Goal: Task Accomplishment & Management: Manage account settings

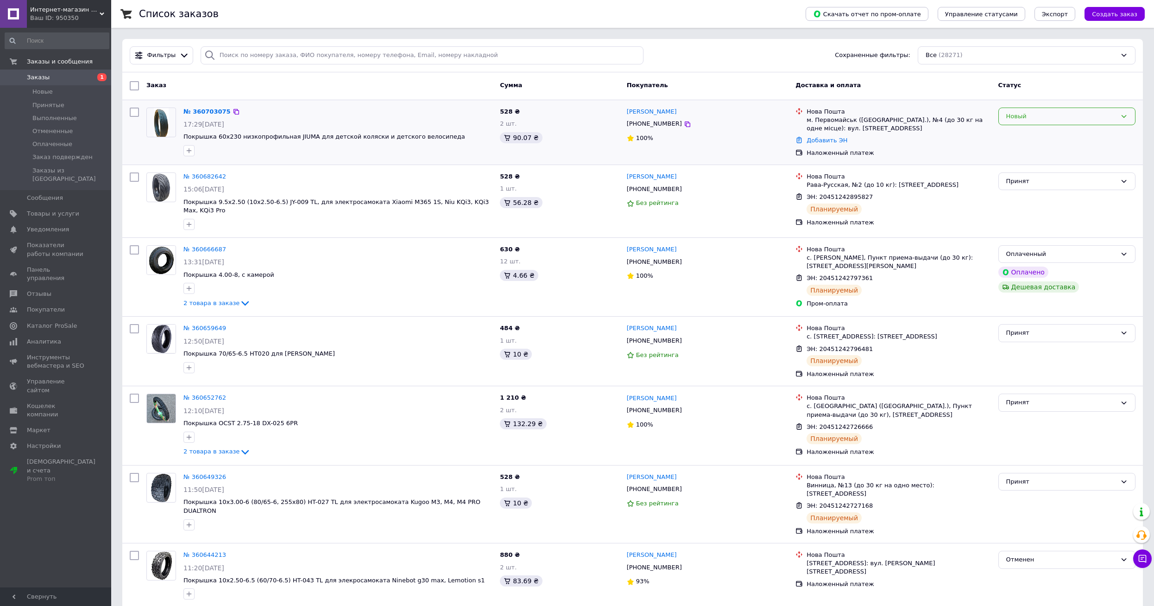
click at [439, 118] on icon at bounding box center [1123, 116] width 7 height 7
click at [439, 132] on li "Принят" at bounding box center [1067, 135] width 136 height 17
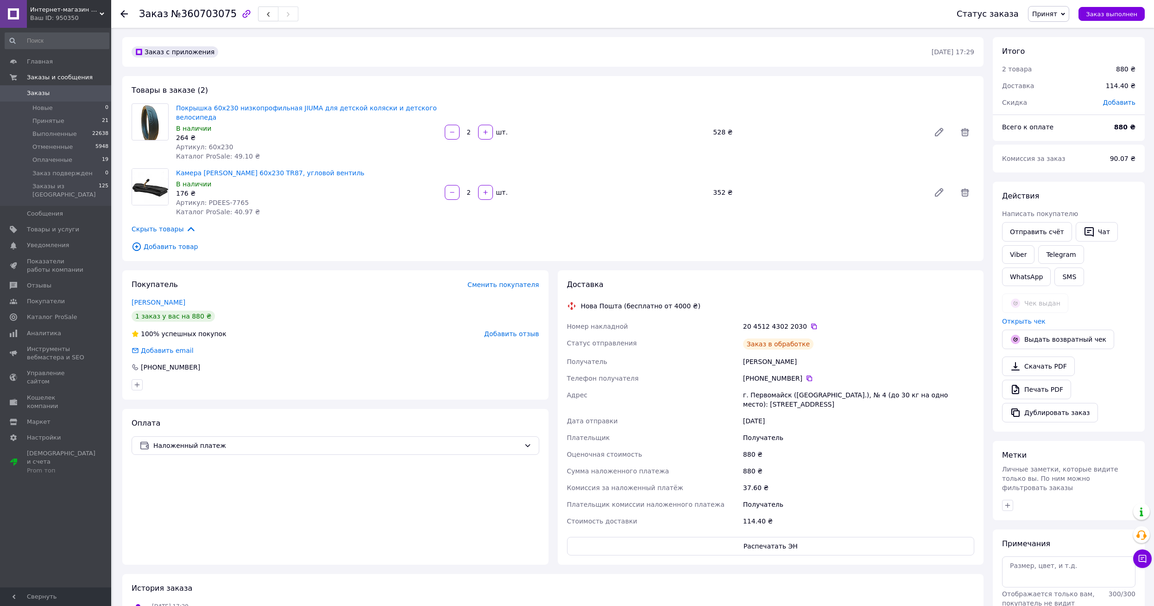
scroll to position [4, 0]
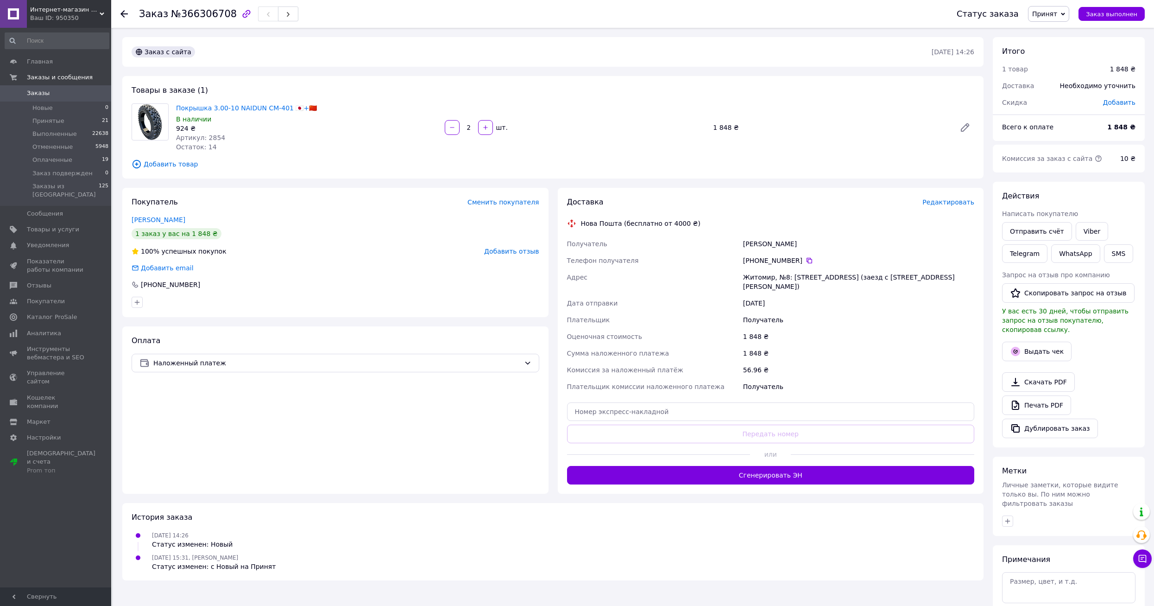
click at [936, 204] on span "Редактировать" at bounding box center [948, 201] width 52 height 7
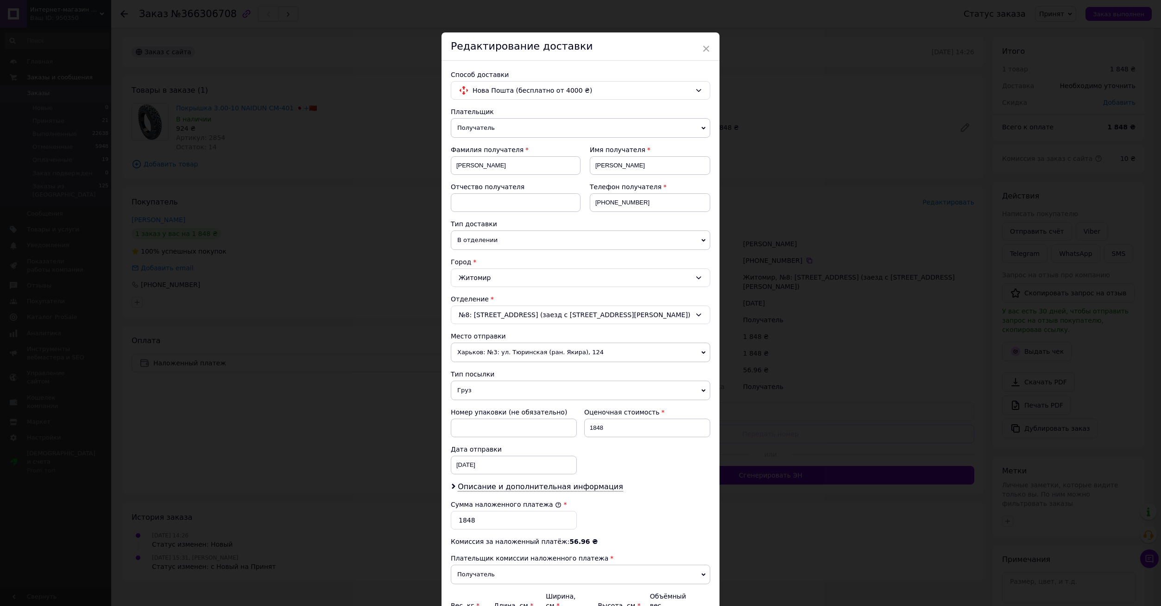
scroll to position [101, 0]
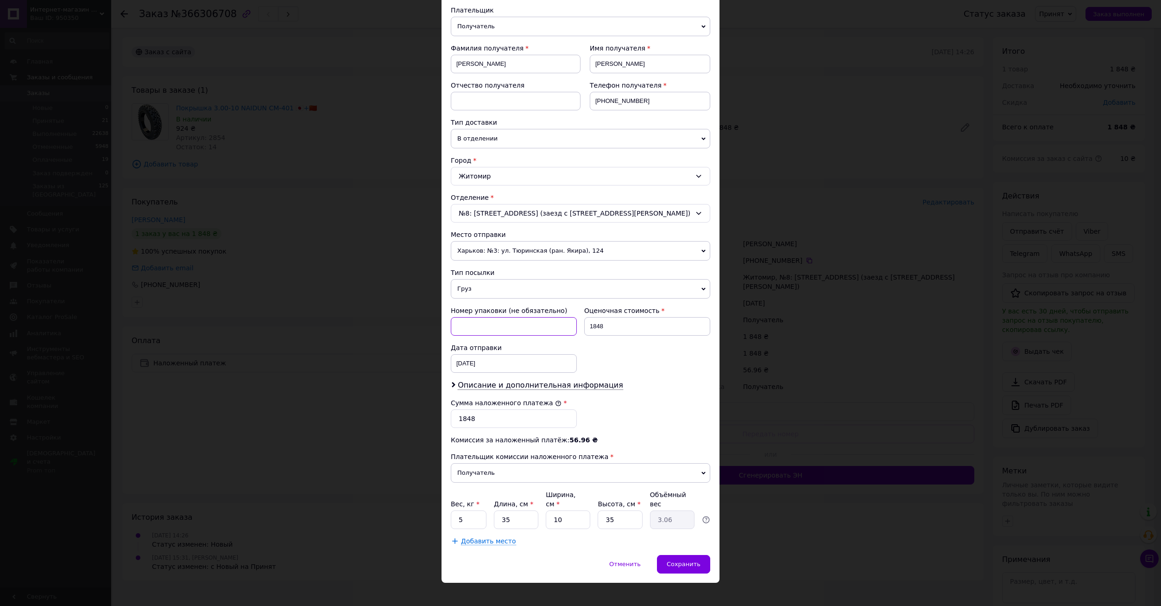
click at [488, 322] on input at bounding box center [514, 326] width 126 height 19
type input "Олег"
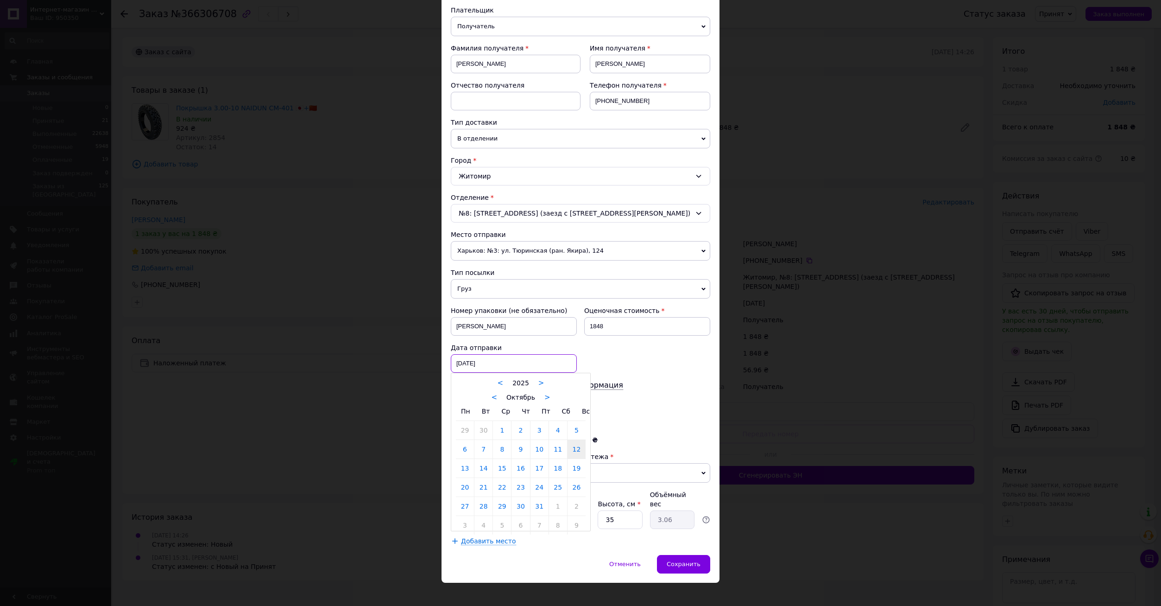
click at [502, 363] on div "12.10.2025 < 2025 > < Октябрь > Пн Вт Ср Чт Пт Сб Вс 29 30 1 2 3 4 5 6 7 8 9 10…" at bounding box center [514, 363] width 126 height 19
click at [463, 465] on link "13" at bounding box center [465, 468] width 18 height 19
type input "13.10.2025"
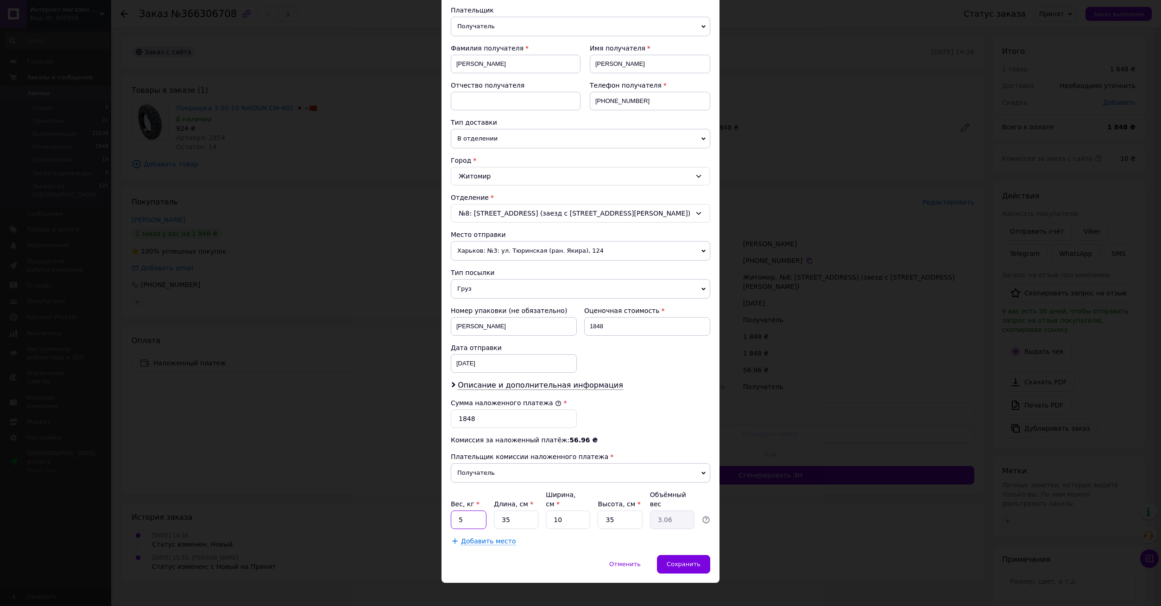
click at [472, 510] on input "5" at bounding box center [469, 519] width 36 height 19
type input "6"
click at [518, 514] on input "35" at bounding box center [516, 519] width 44 height 19
type input "3"
type input "0.26"
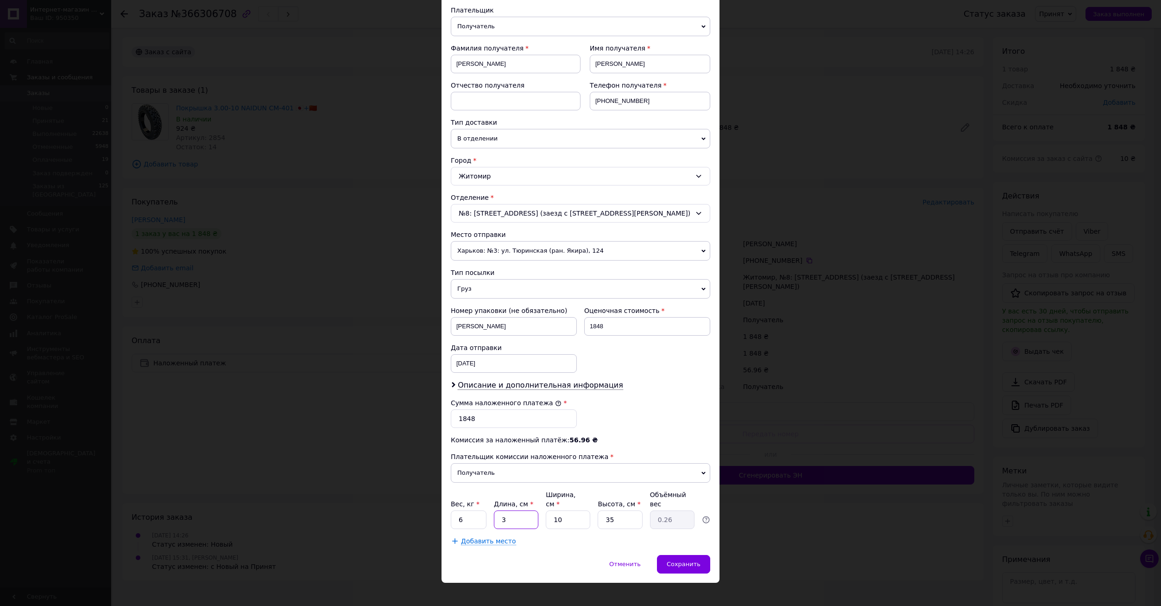
type input "35"
type input "3.06"
click at [574, 510] on input "10" at bounding box center [568, 519] width 44 height 19
type input "1"
type input "0.31"
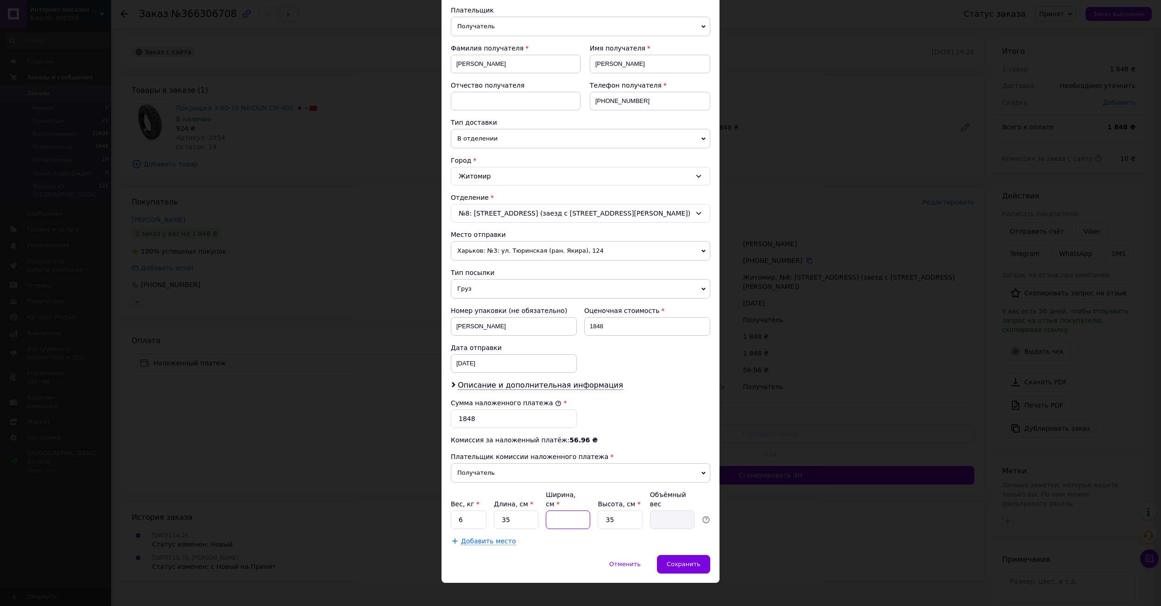
type input "2"
type input "0.61"
type input "20"
type input "6.13"
type input "20"
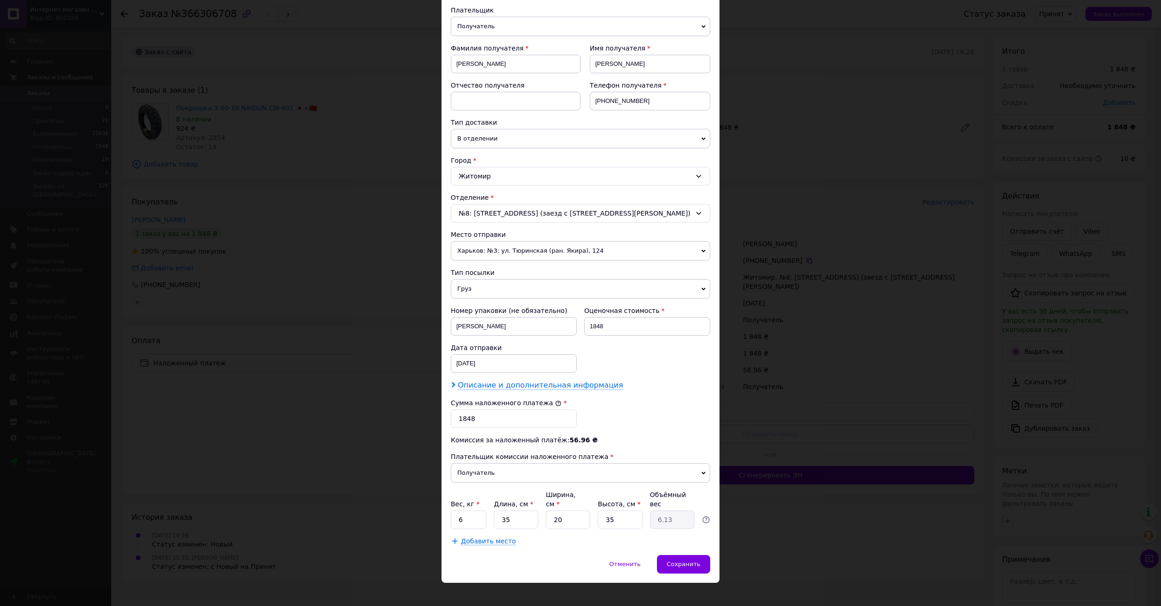
click at [587, 383] on span "Описание и дополнительная информация" at bounding box center [540, 384] width 165 height 9
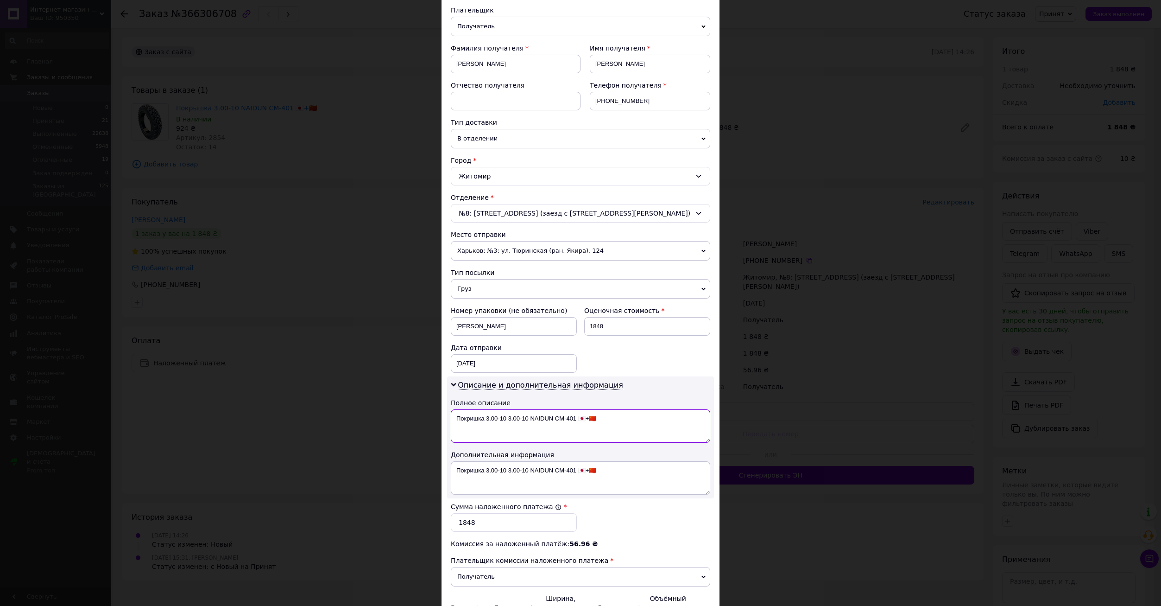
drag, startPoint x: 613, startPoint y: 424, endPoint x: 457, endPoint y: 421, distance: 156.6
click at [457, 421] on textarea "Покришка 3.00-10 3.00-10 NAIDUN CM-401 🇯🇵+🇨🇳" at bounding box center [580, 425] width 259 height 33
type textarea "1"
drag, startPoint x: 610, startPoint y: 473, endPoint x: 578, endPoint y: 470, distance: 32.5
click at [578, 470] on textarea "Покришка 3.00-10 3.00-10 NAIDUN CM-401 🇯🇵+🇨🇳" at bounding box center [580, 477] width 259 height 33
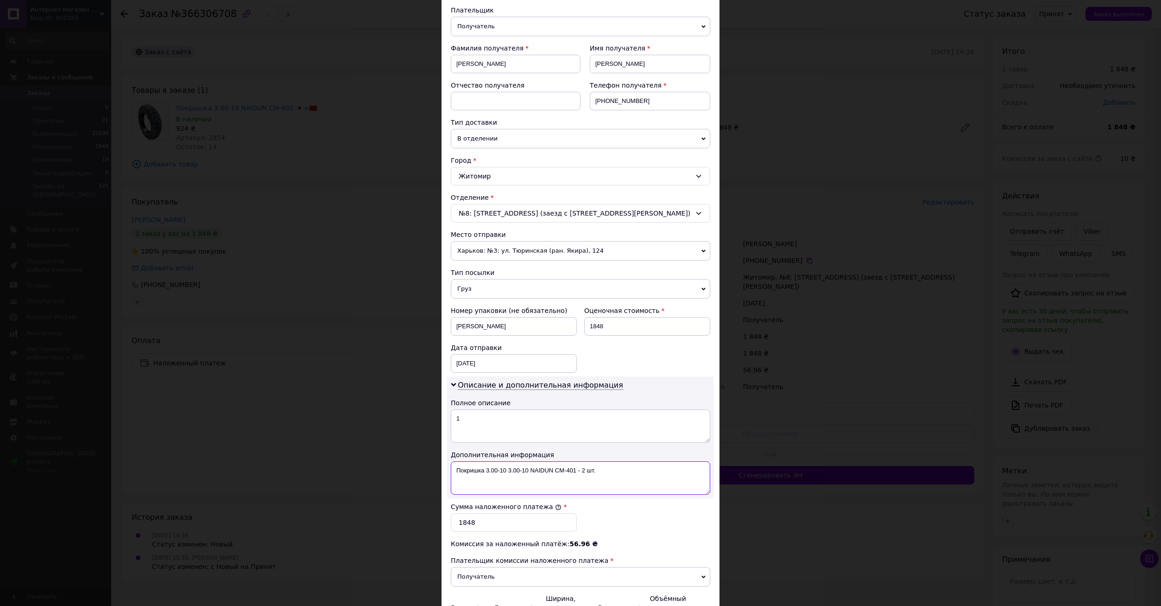
click at [483, 468] on textarea "Покришка 3.00-10 3.00-10 NAIDUN CM-401 - 2 шт." at bounding box center [580, 477] width 259 height 33
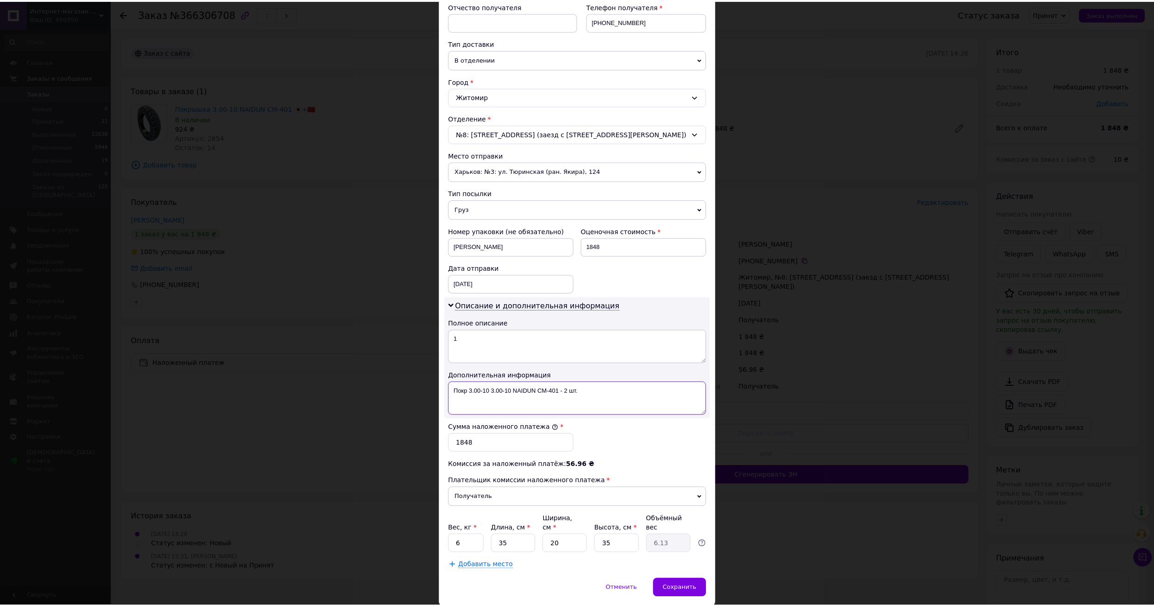
scroll to position [205, 0]
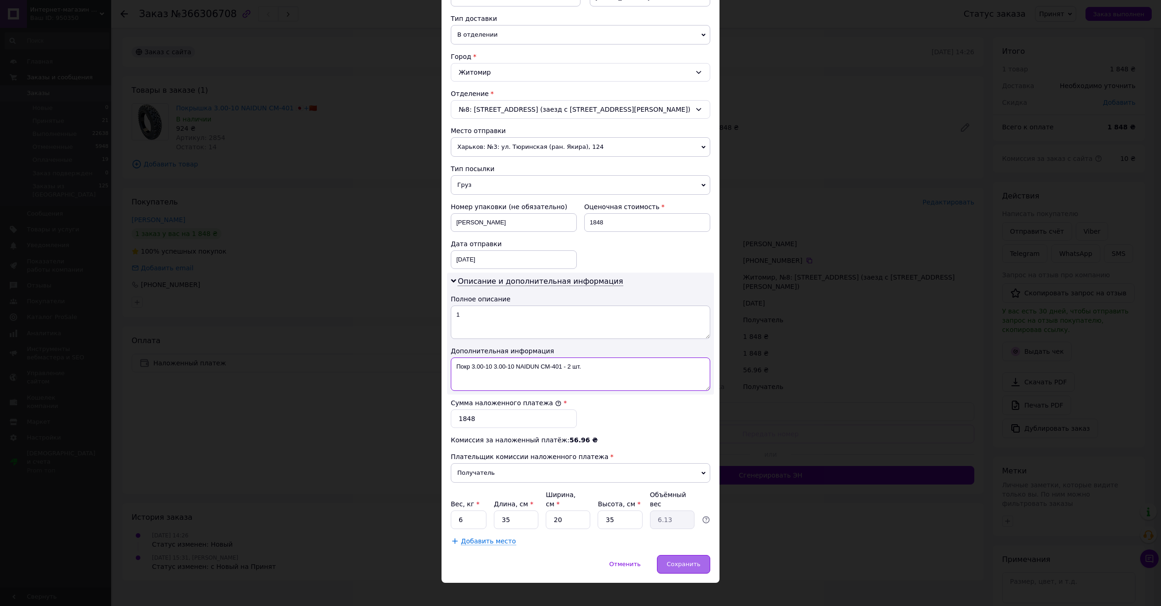
type textarea "Покр 3.00-10 3.00-10 NAIDUN CM-401 - 2 шт."
click at [677, 560] on span "Сохранить" at bounding box center [684, 563] width 34 height 7
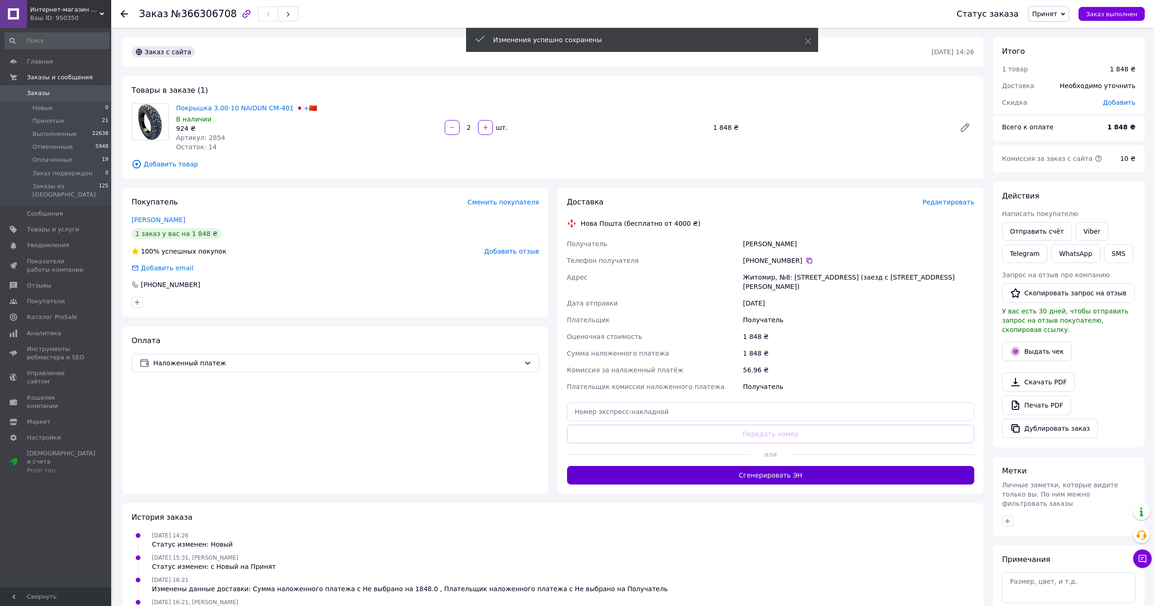
click at [744, 466] on button "Сгенерировать ЭН" at bounding box center [771, 475] width 408 height 19
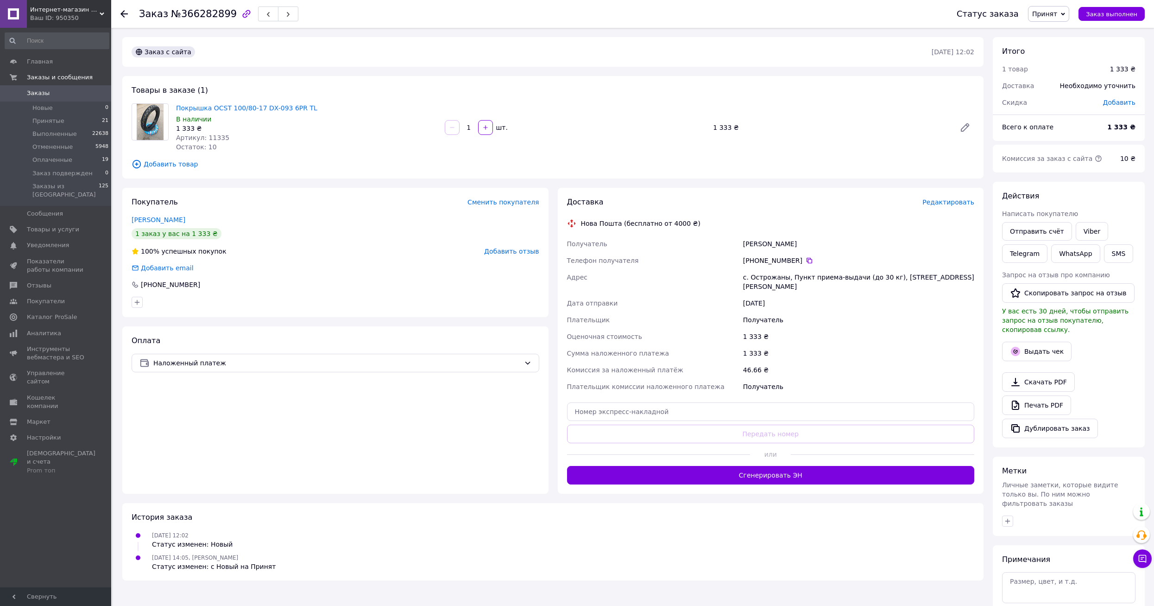
click at [955, 199] on span "Редактировать" at bounding box center [948, 201] width 52 height 7
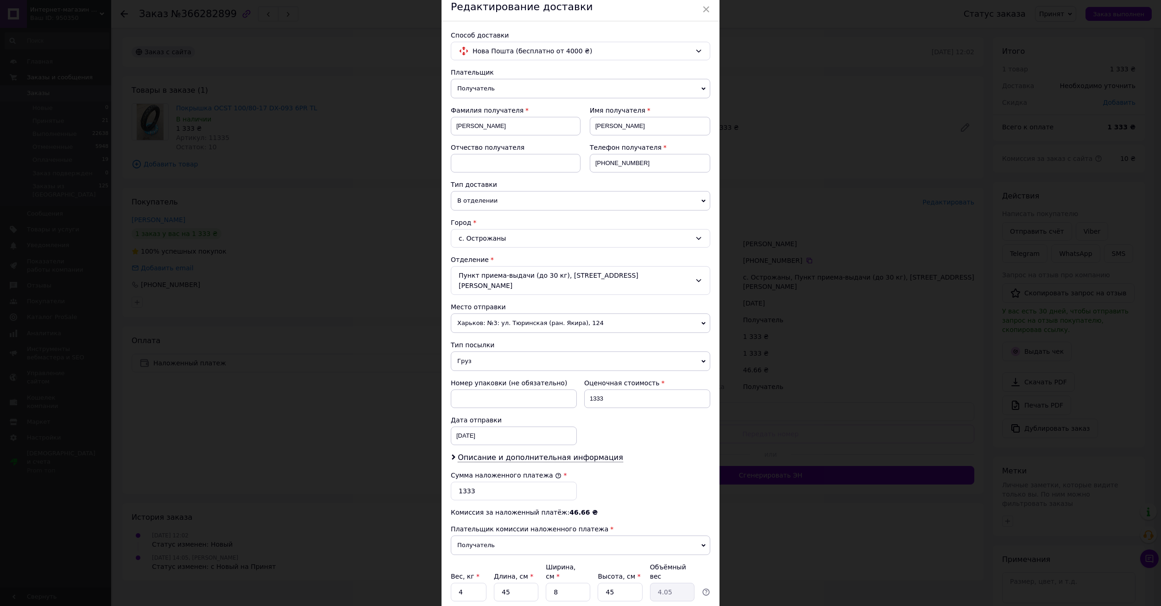
scroll to position [101, 0]
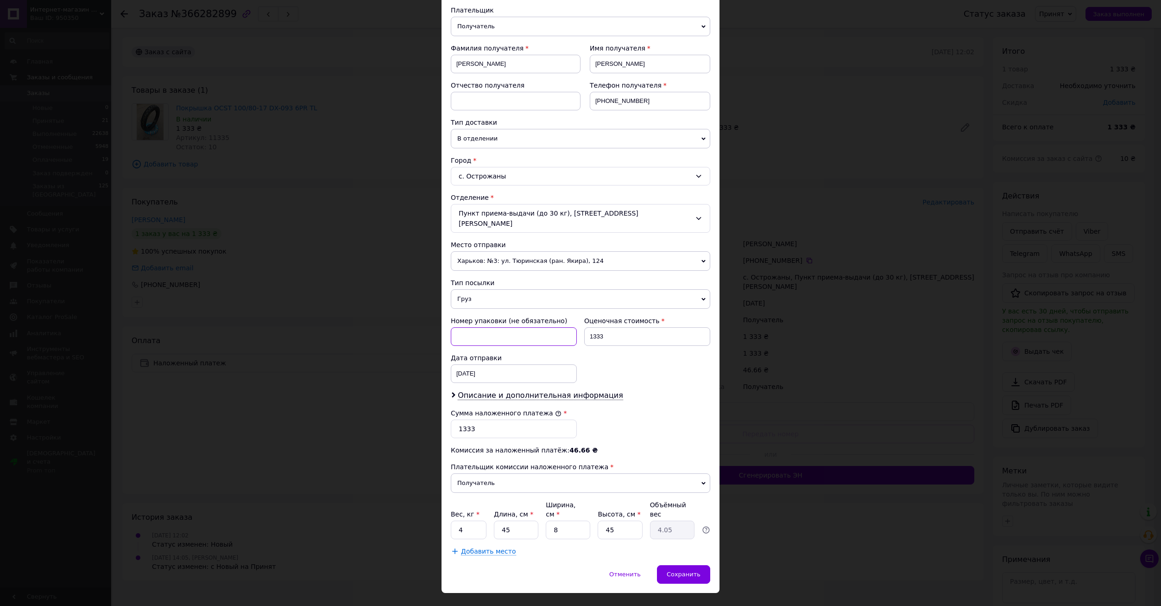
drag, startPoint x: 460, startPoint y: 328, endPoint x: 478, endPoint y: 334, distance: 19.0
click at [460, 328] on input at bounding box center [514, 336] width 126 height 19
type input "[PERSON_NAME]"
click at [530, 364] on div "[DATE] < 2025 > < Октябрь > Пн Вт Ср Чт Пт Сб Вс 29 30 1 2 3 4 5 6 7 8 9 10 11 …" at bounding box center [514, 373] width 126 height 19
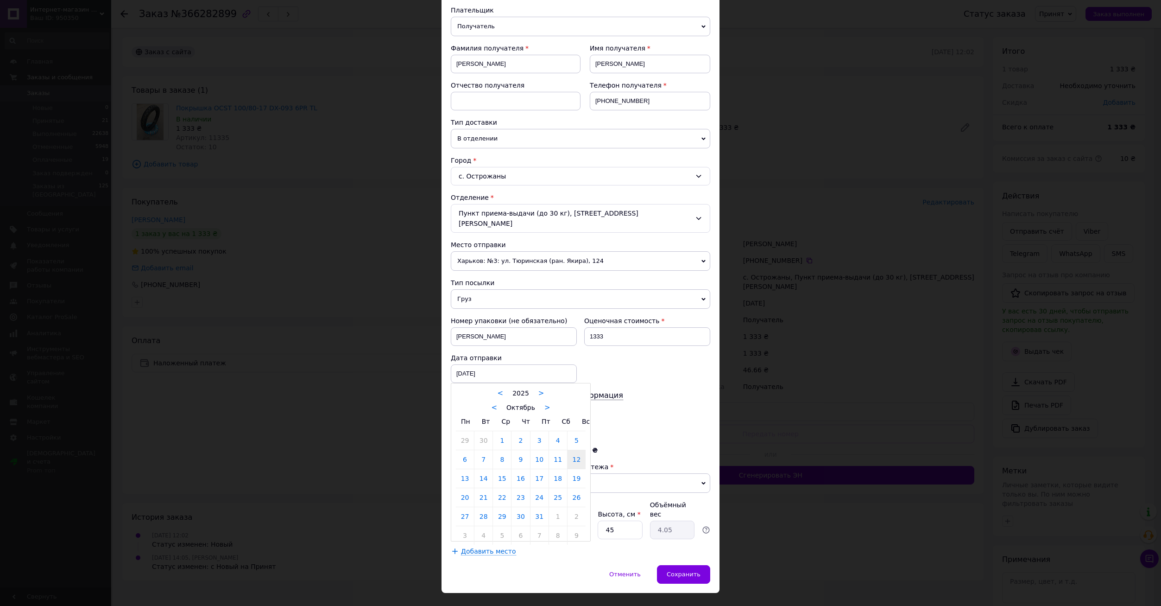
click at [465, 469] on link "13" at bounding box center [465, 478] width 18 height 19
type input "13.10.2025"
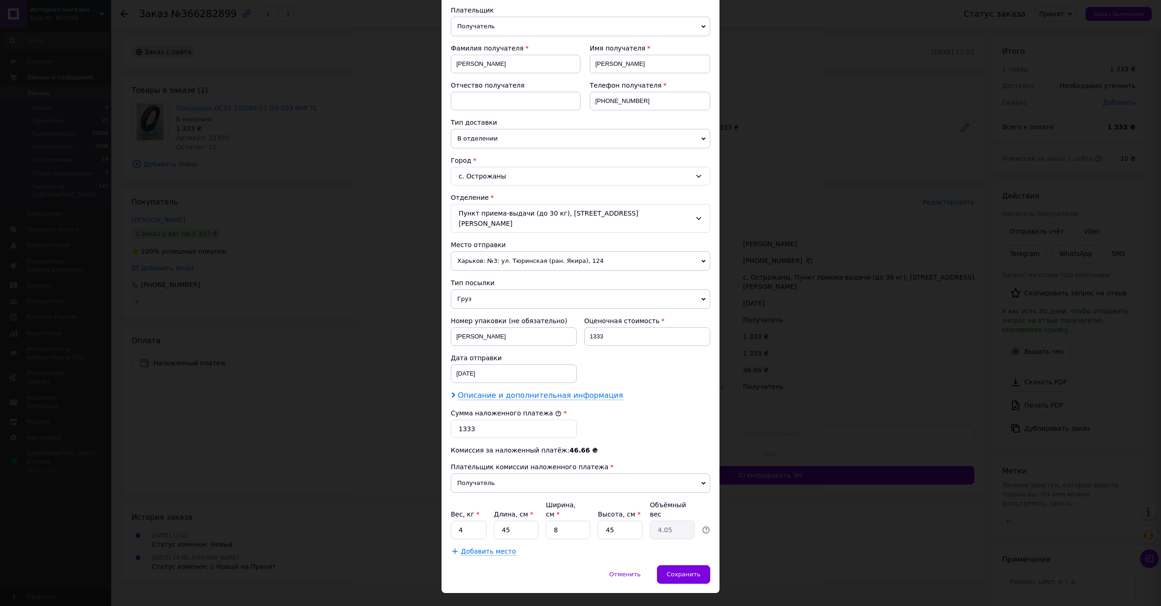
click at [527, 391] on span "Описание и дополнительная информация" at bounding box center [540, 395] width 165 height 9
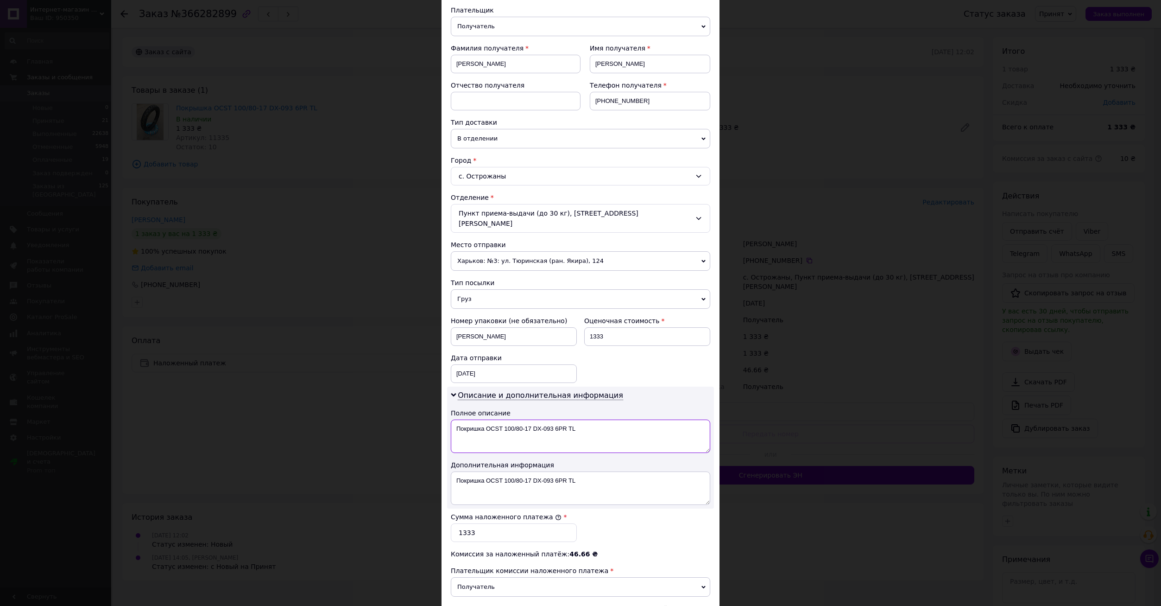
drag, startPoint x: 576, startPoint y: 423, endPoint x: 450, endPoint y: 419, distance: 126.1
click at [451, 419] on textarea "Покришка OCST 100/80-17 DX-093 6PR TL" at bounding box center [580, 435] width 259 height 33
type textarea "1"
click at [594, 475] on textarea "Покришка OCST 100/80-17 DX-093 6PR TL" at bounding box center [580, 487] width 259 height 33
click at [478, 471] on textarea "Покришка OCST 100/80-17 DX-093 6PR TL - 1 шт." at bounding box center [580, 487] width 259 height 33
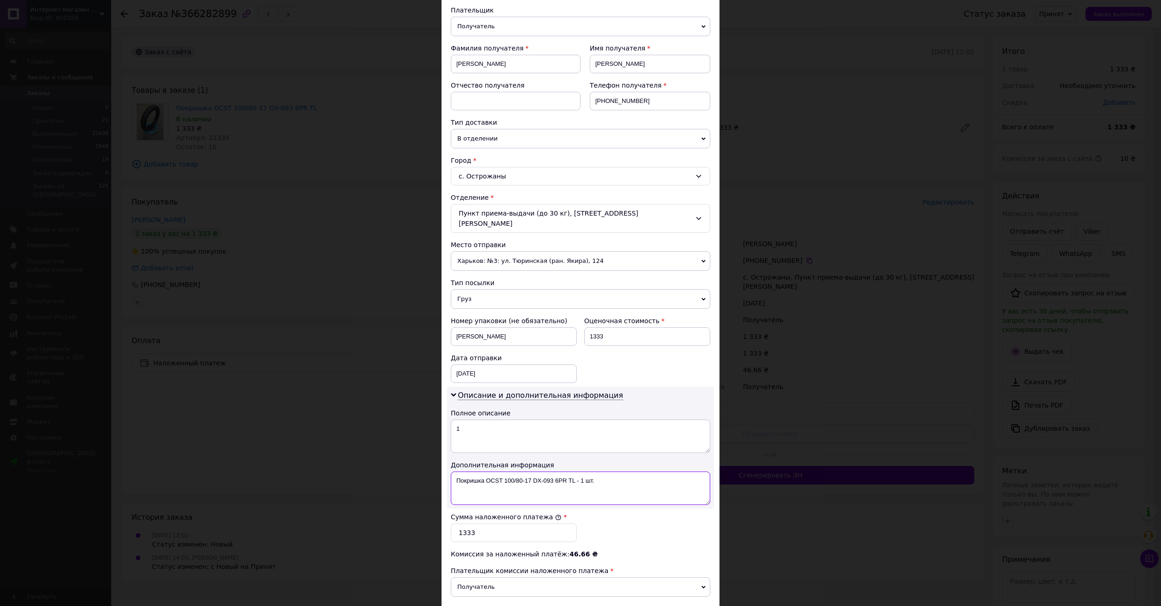
click at [484, 471] on textarea "Покришка OCST 100/80-17 DX-093 6PR TL - 1 шт." at bounding box center [580, 487] width 259 height 33
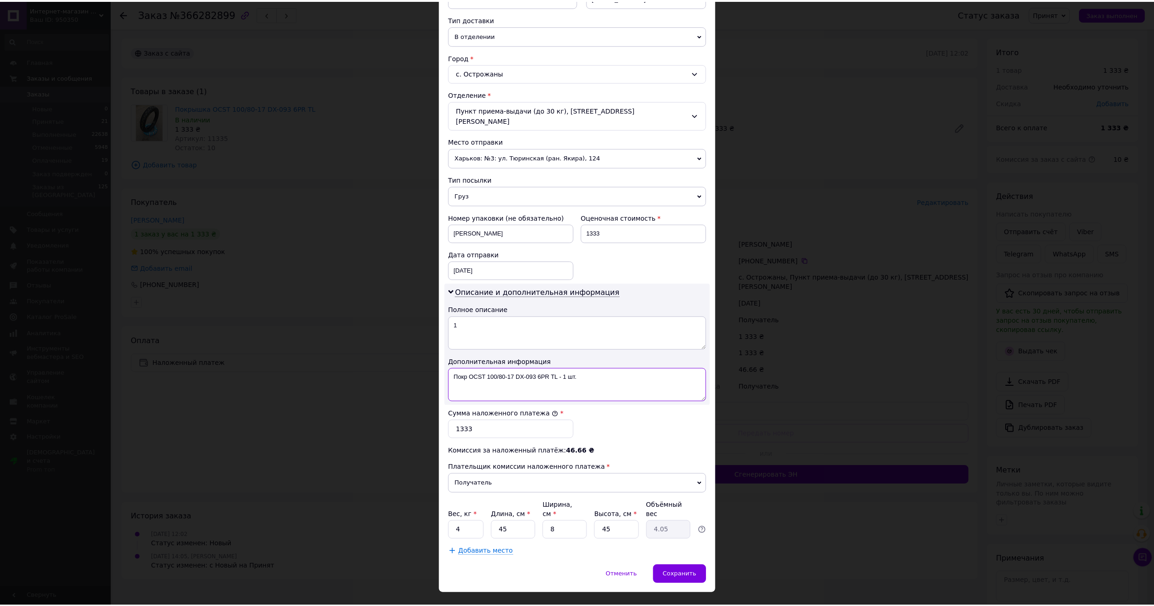
scroll to position [205, 0]
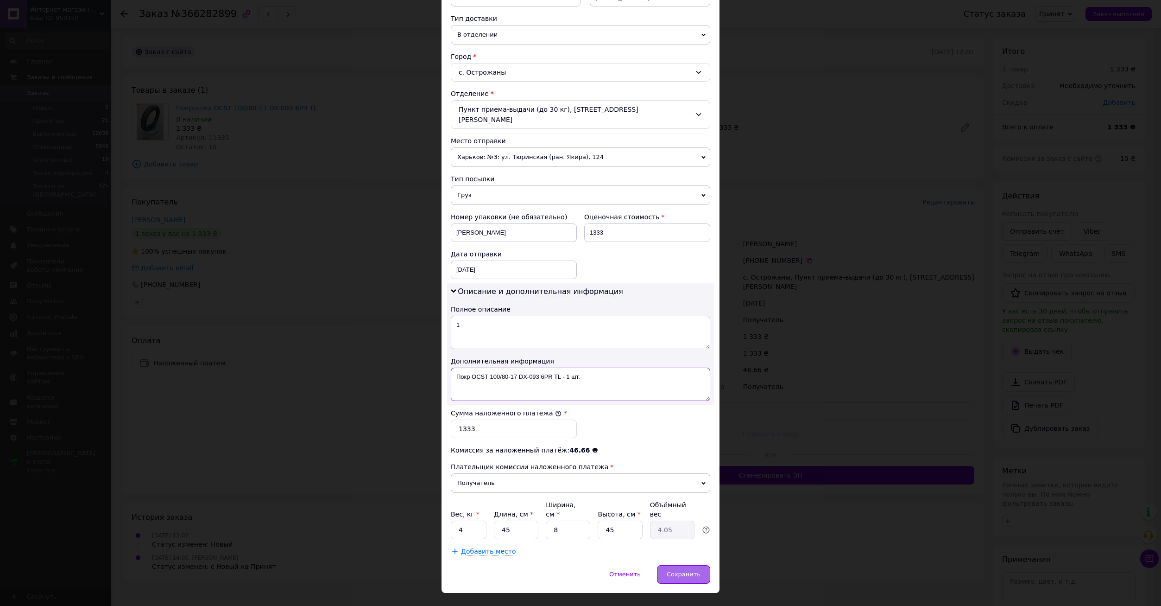
type textarea "Покр OCST 100/80-17 DX-093 6PR TL - 1 шт."
click at [674, 570] on span "Сохранить" at bounding box center [684, 573] width 34 height 7
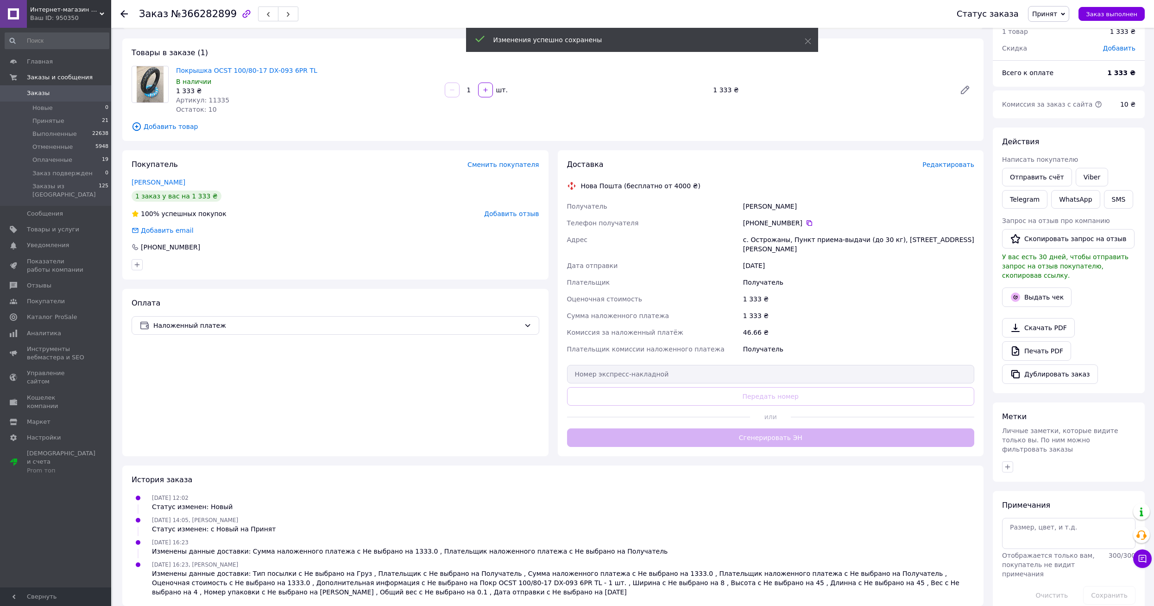
scroll to position [53, 0]
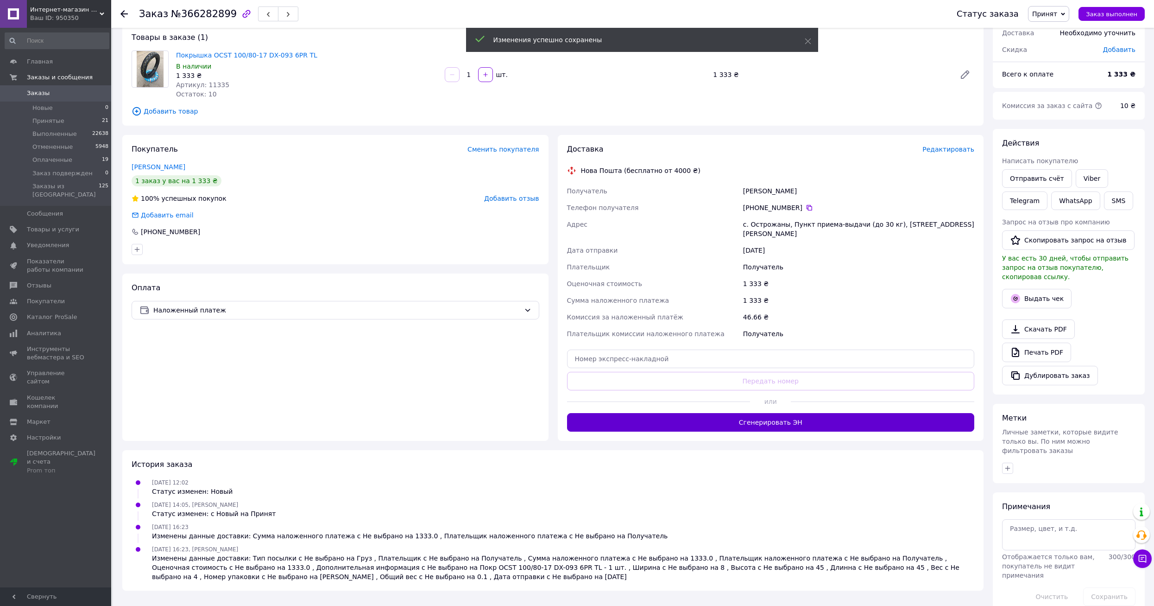
click at [738, 413] on button "Сгенерировать ЭН" at bounding box center [771, 422] width 408 height 19
